Goal: Check status: Check status

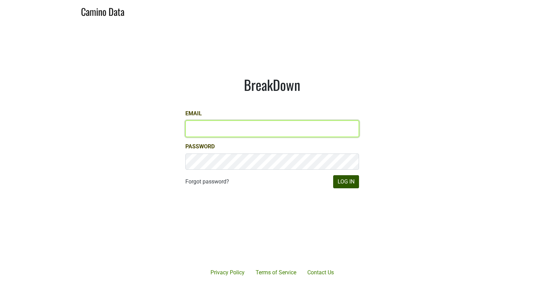
type input "[EMAIL_ADDRESS][DOMAIN_NAME]"
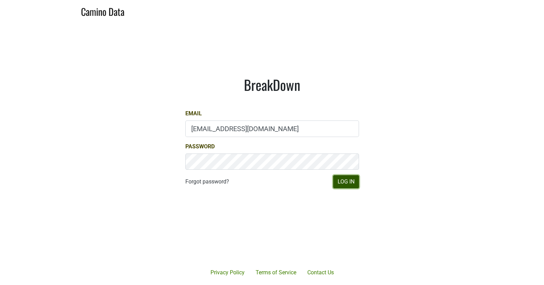
click at [340, 182] on button "Log In" at bounding box center [346, 181] width 26 height 13
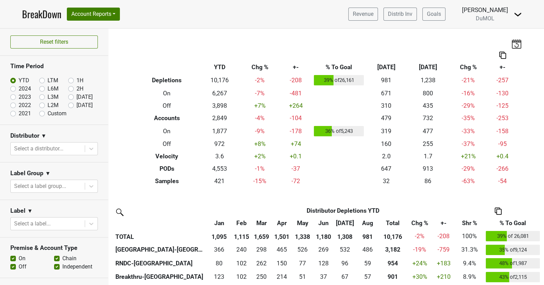
click at [517, 41] on img at bounding box center [517, 44] width 10 height 10
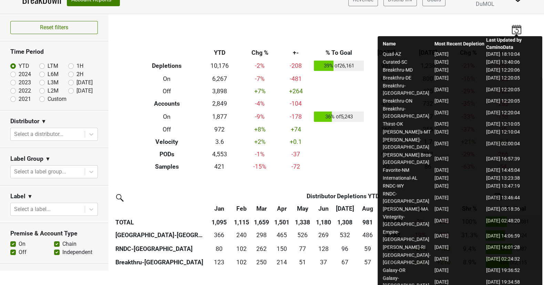
scroll to position [18, 0]
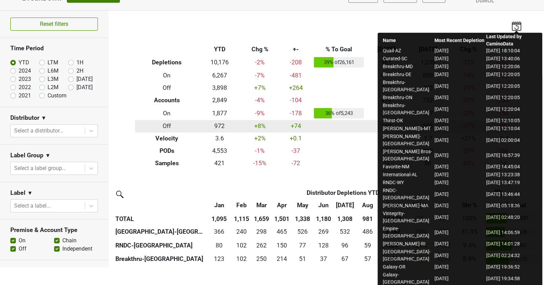
click at [359, 127] on td at bounding box center [339, 126] width 53 height 12
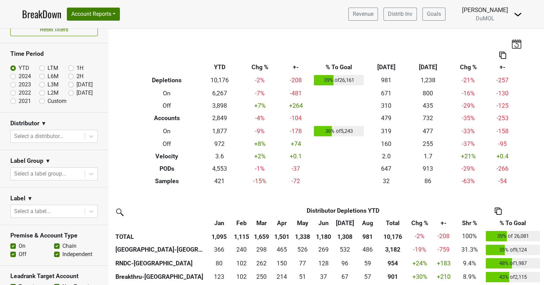
scroll to position [0, 0]
